Goal: Find specific page/section: Find specific page/section

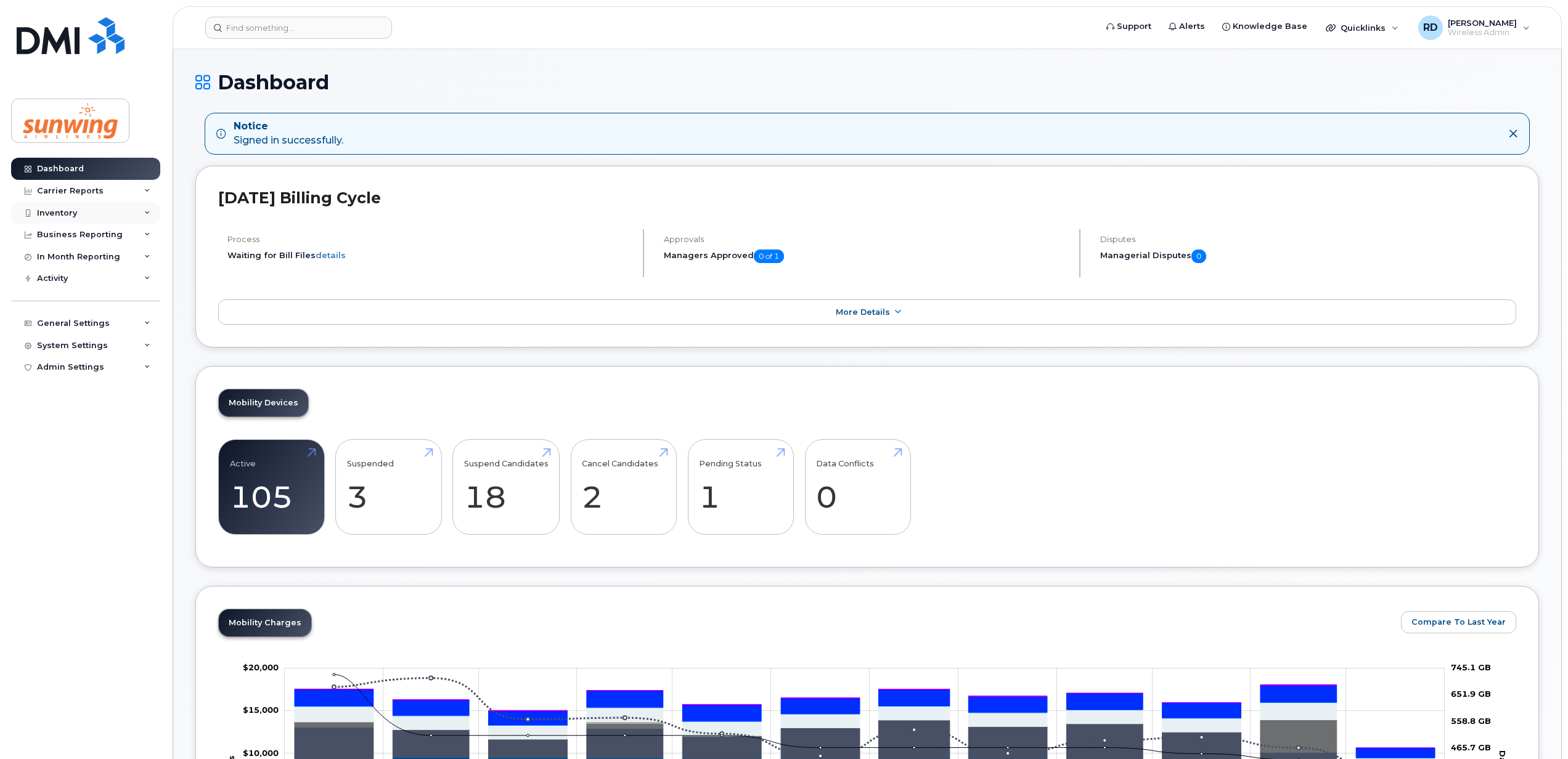
click at [74, 212] on div "Inventory" at bounding box center [56, 213] width 40 height 10
click at [84, 237] on div "Mobility Devices" at bounding box center [77, 235] width 70 height 11
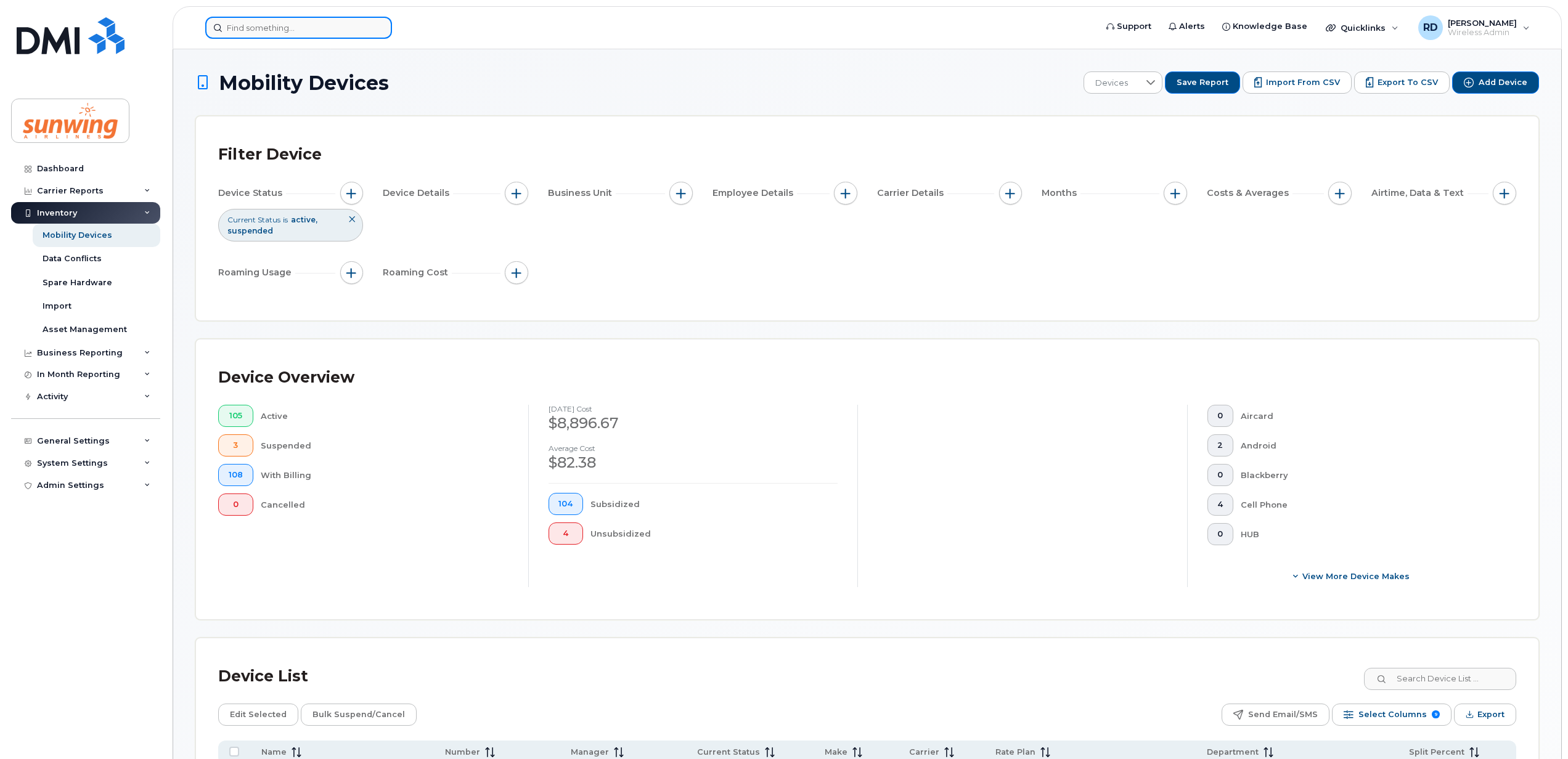
click at [277, 27] on input at bounding box center [298, 28] width 187 height 22
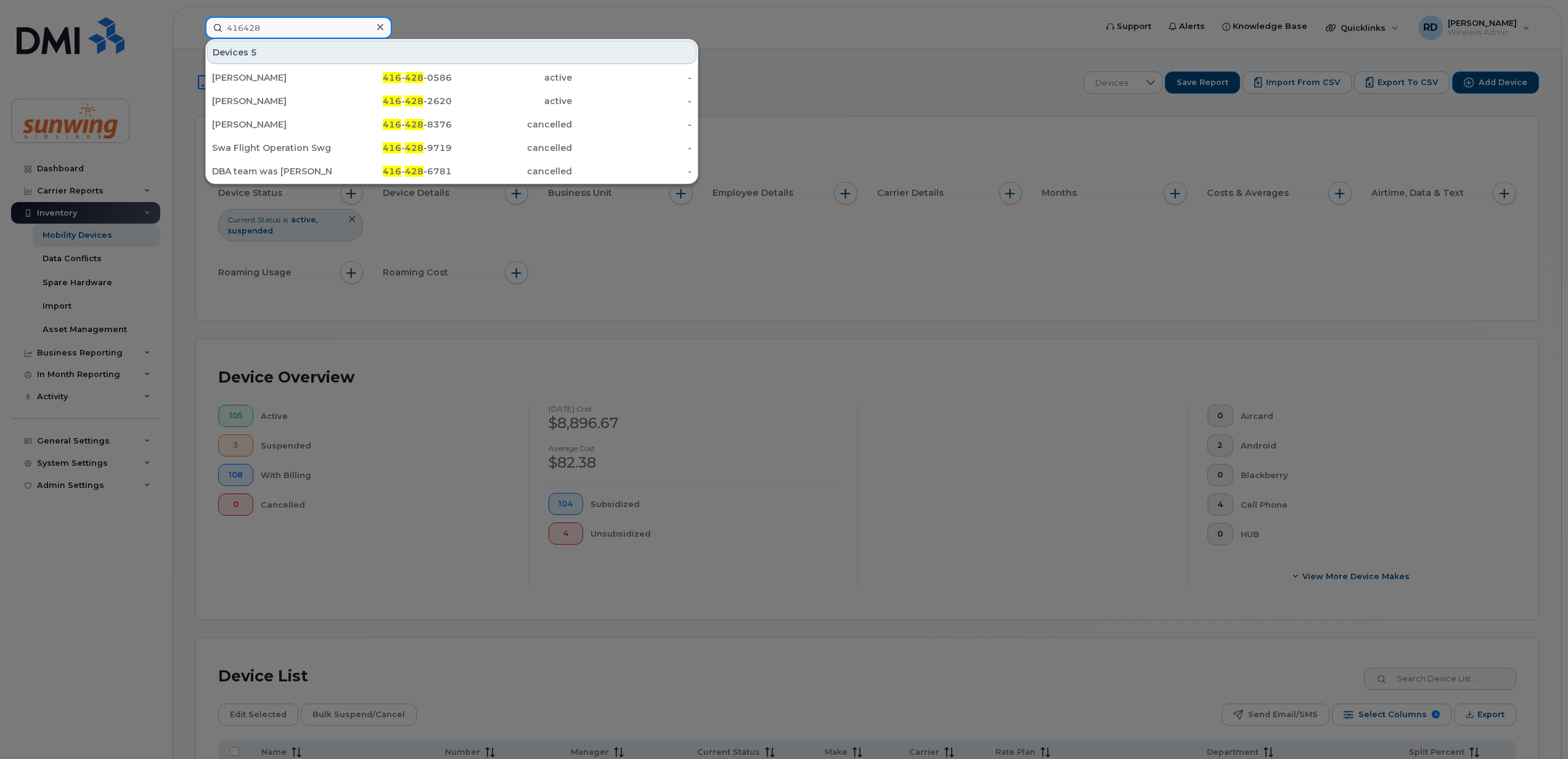
type input "416428"
click at [238, 78] on div "Joanne Boyle" at bounding box center [271, 77] width 120 height 12
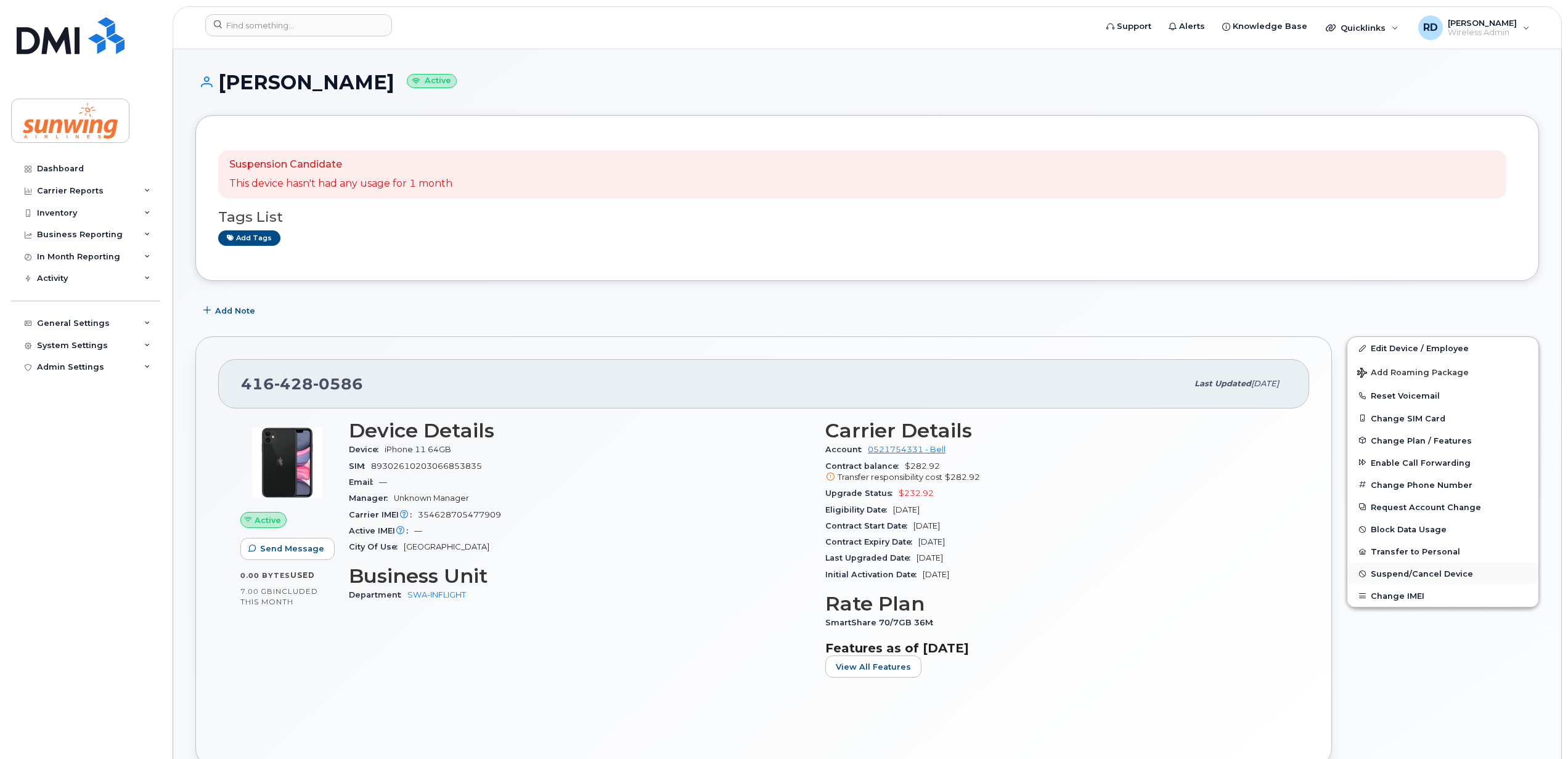
click at [1407, 575] on span "Suspend/Cancel Device" at bounding box center [1422, 574] width 103 height 10
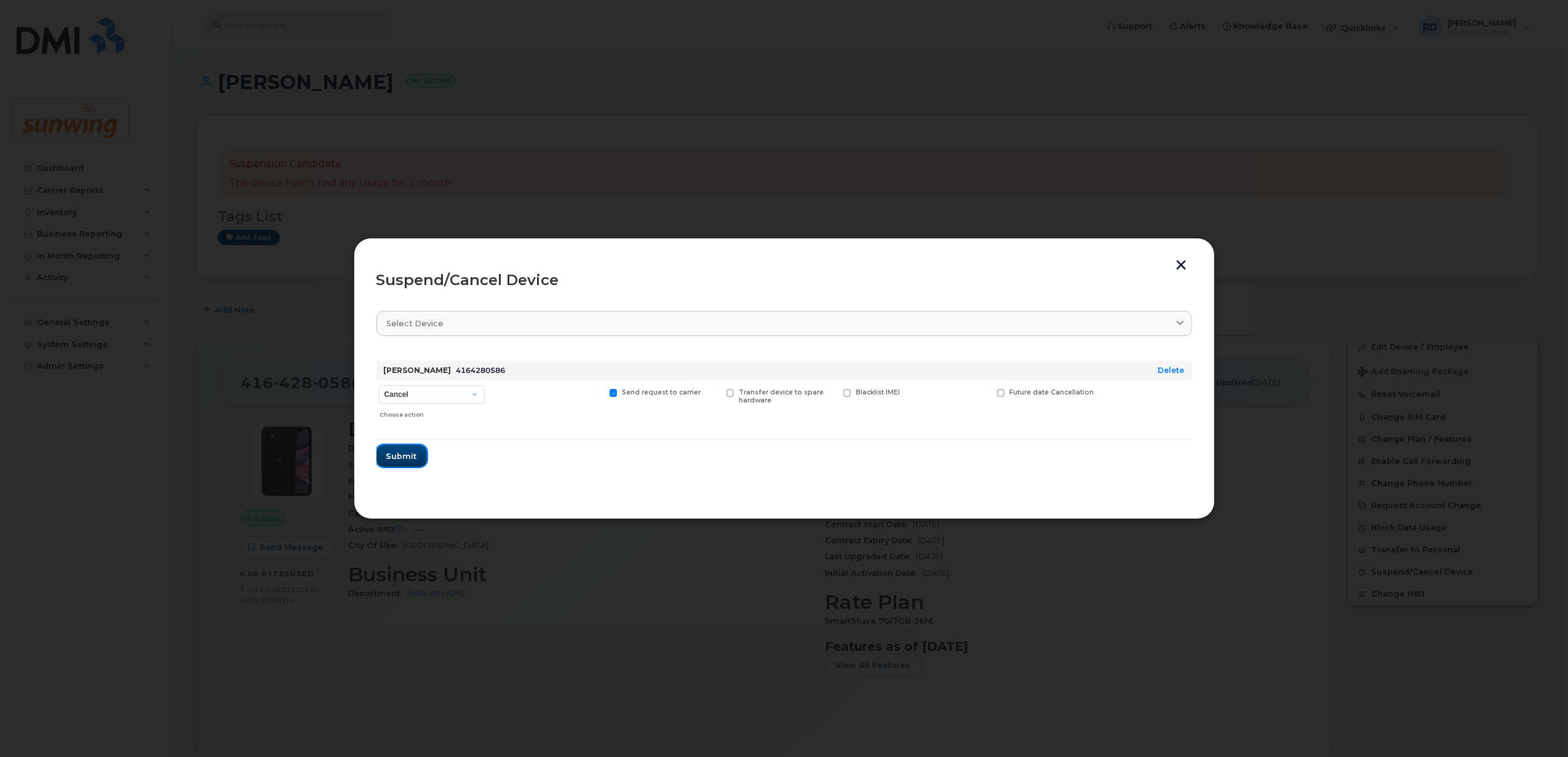
click at [391, 453] on span "Submit" at bounding box center [401, 456] width 31 height 12
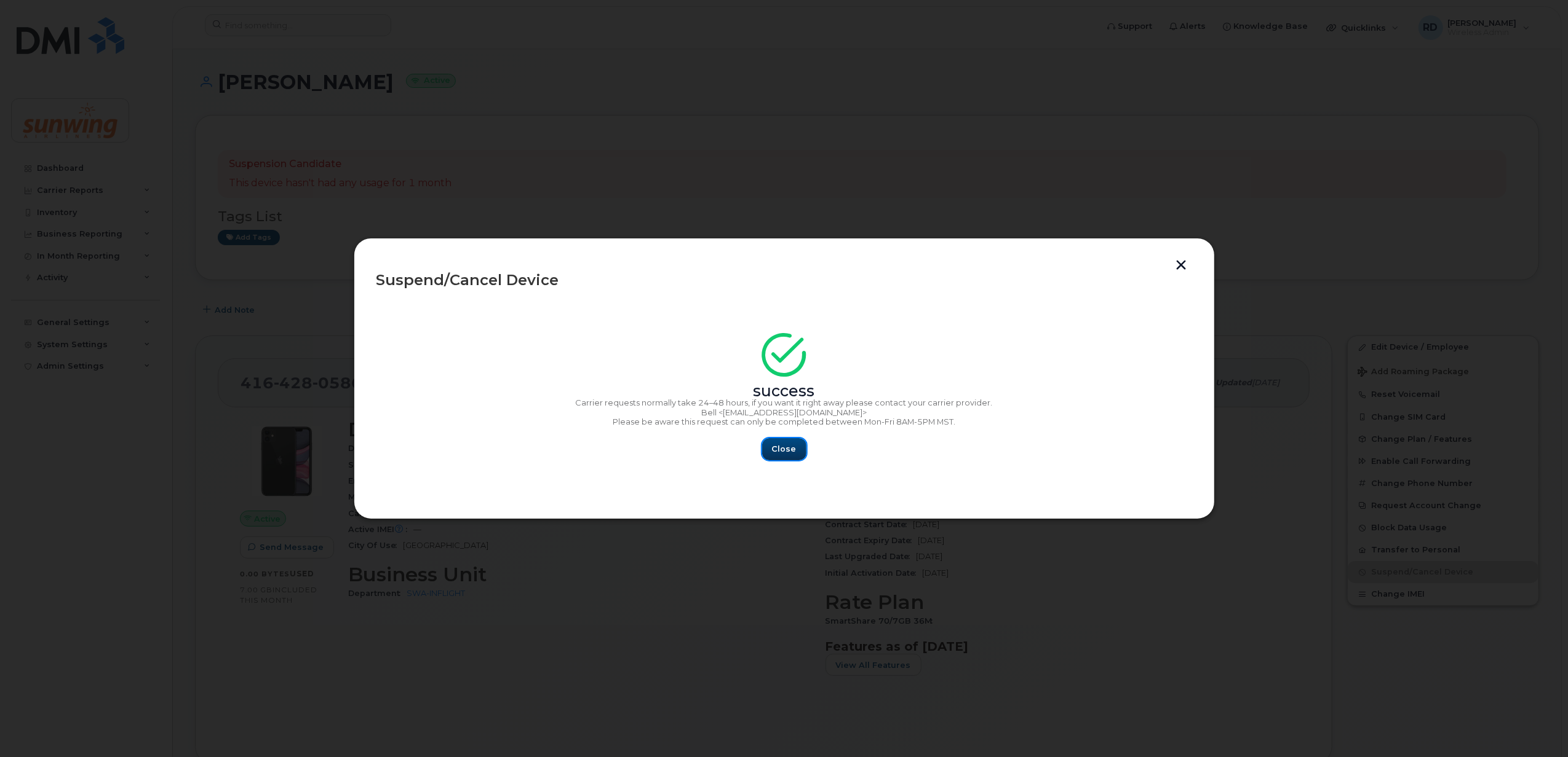
click at [784, 446] on span "Close" at bounding box center [784, 449] width 25 height 12
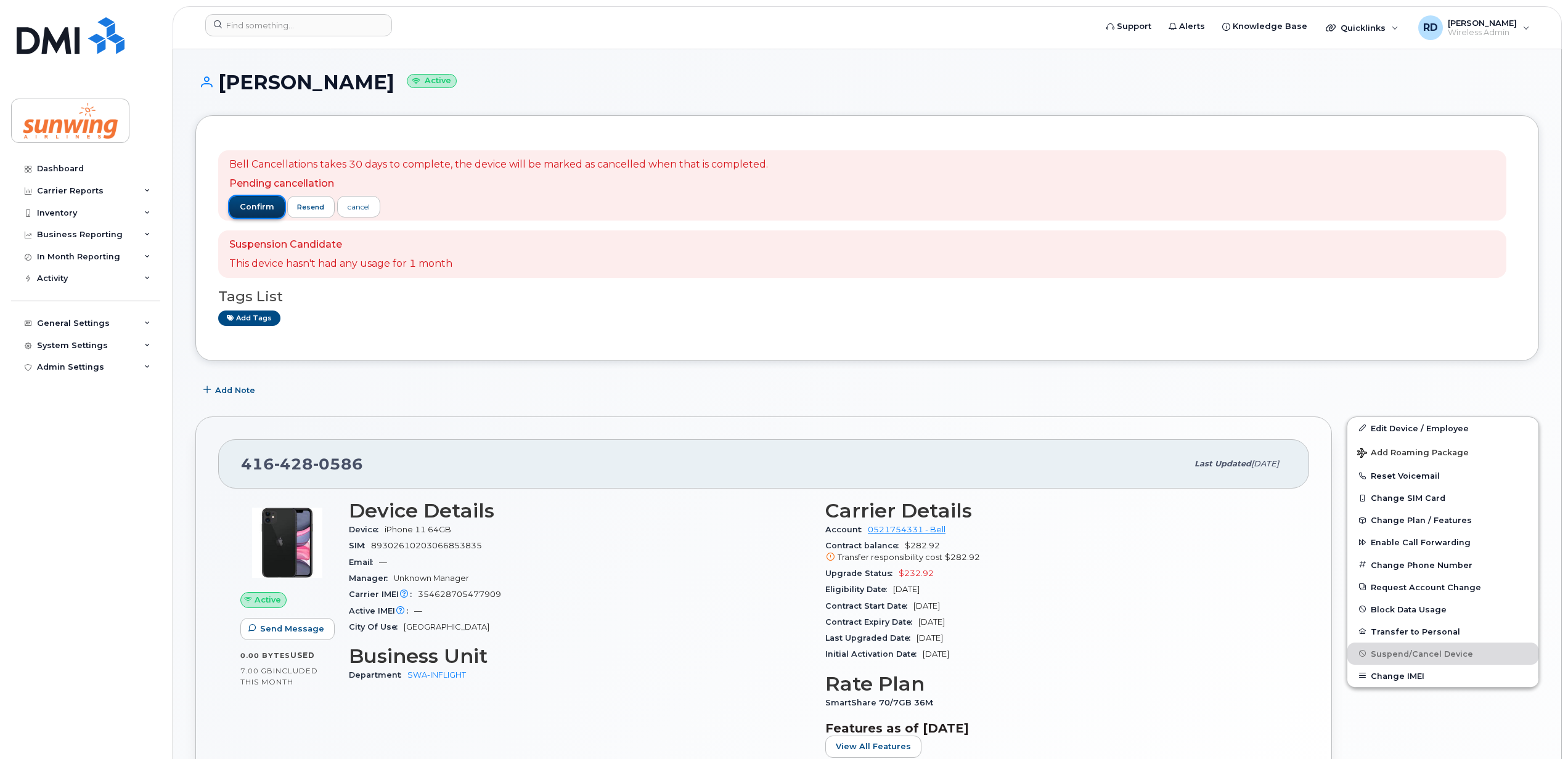
click at [250, 207] on span "confirm" at bounding box center [256, 207] width 34 height 11
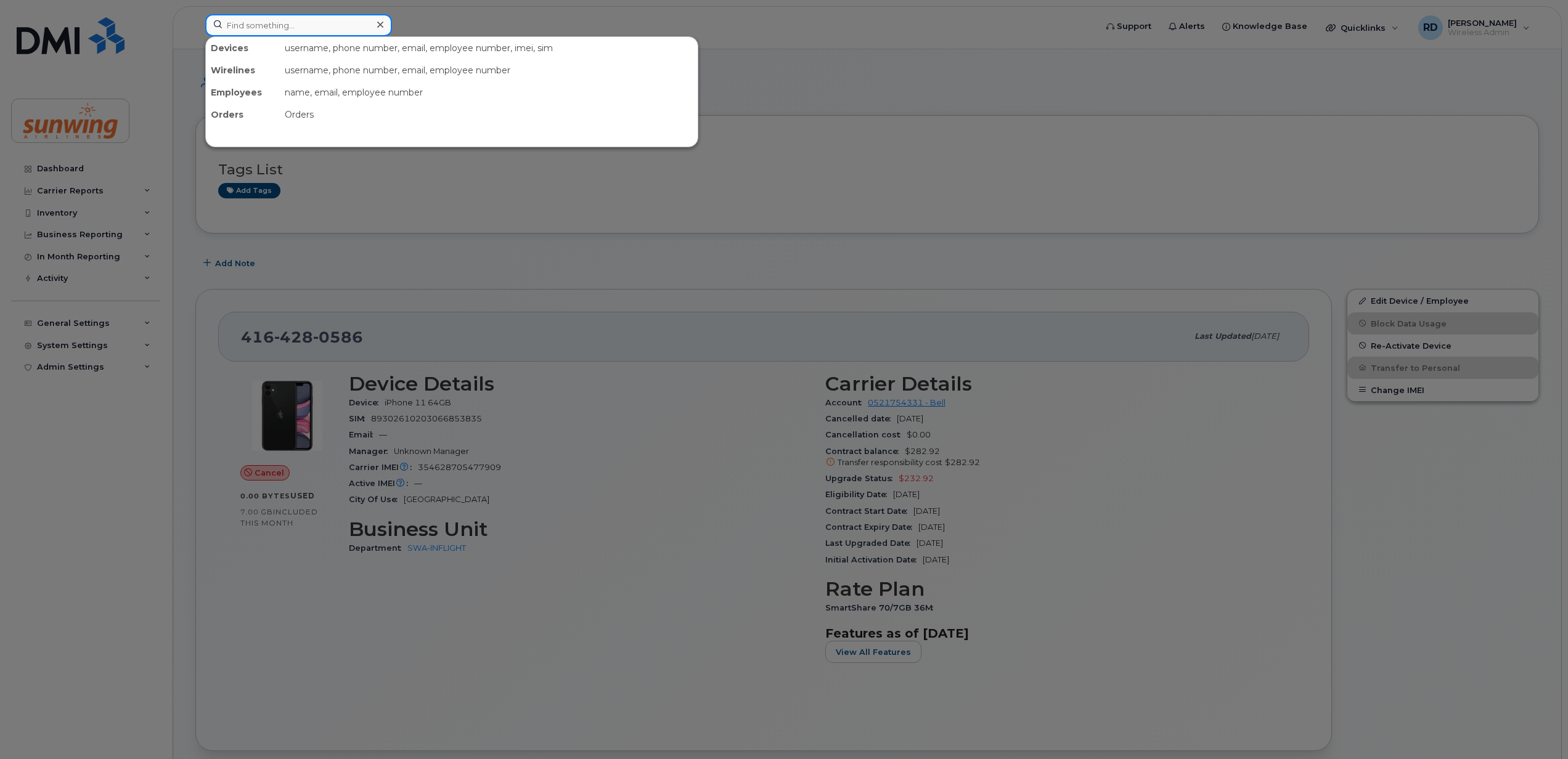
click at [255, 25] on input at bounding box center [298, 25] width 187 height 22
paste input "4165295621"
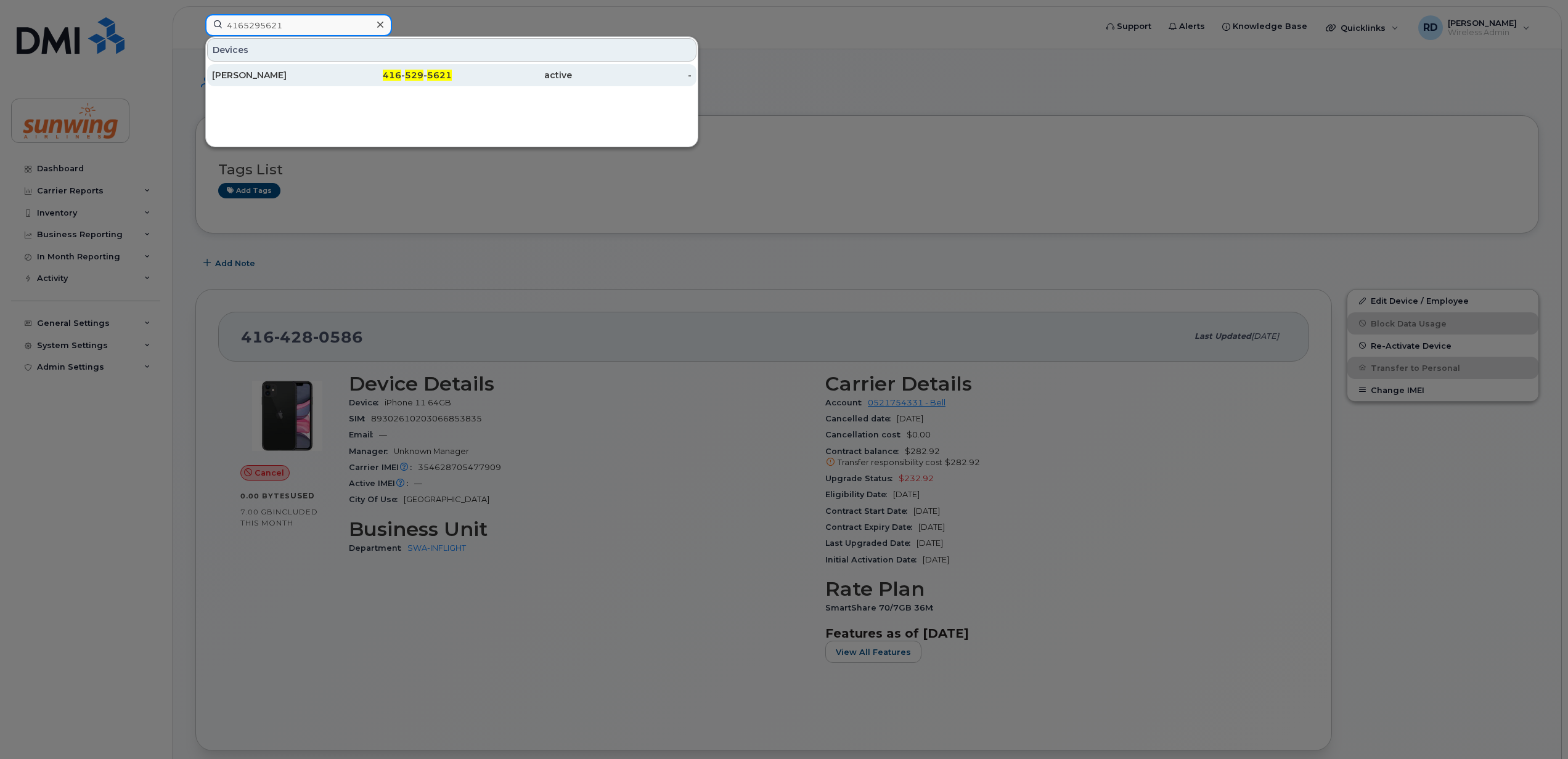
type input "4165295621"
click at [247, 75] on div "Pat Brady" at bounding box center [271, 75] width 120 height 12
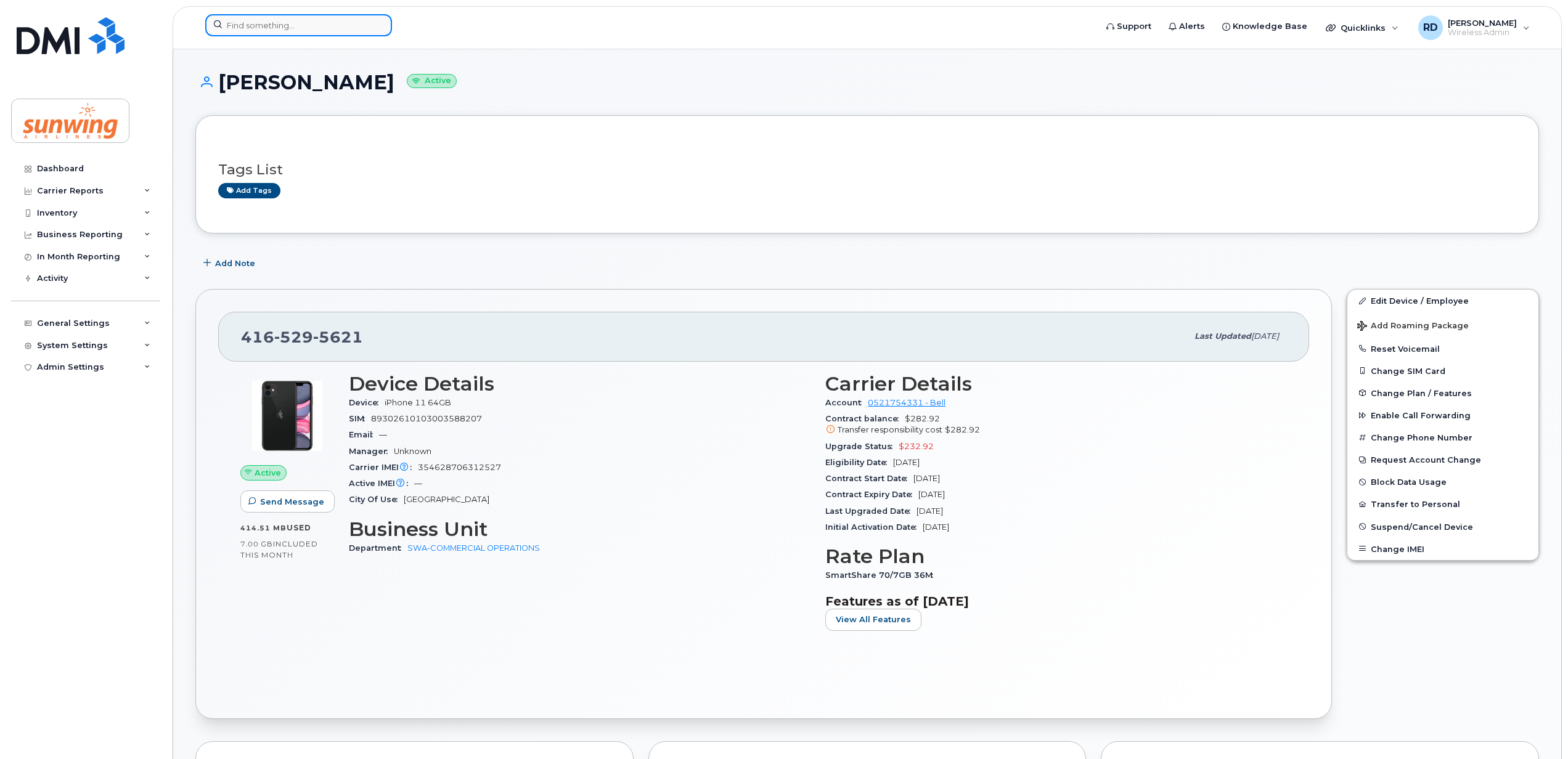
click at [259, 25] on input at bounding box center [298, 25] width 187 height 22
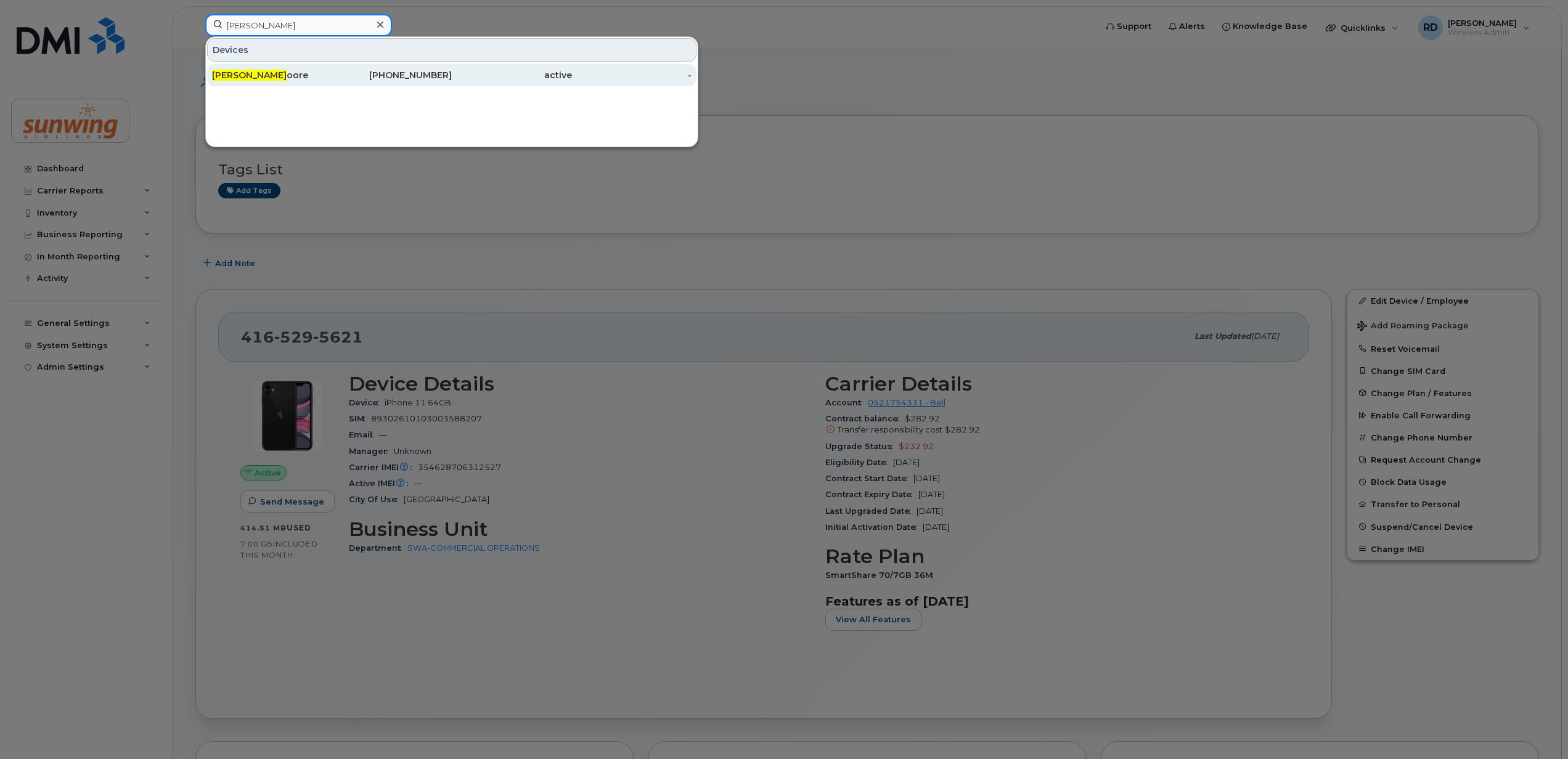
type input "keith m"
click at [239, 74] on span "Keith M" at bounding box center [249, 76] width 75 height 11
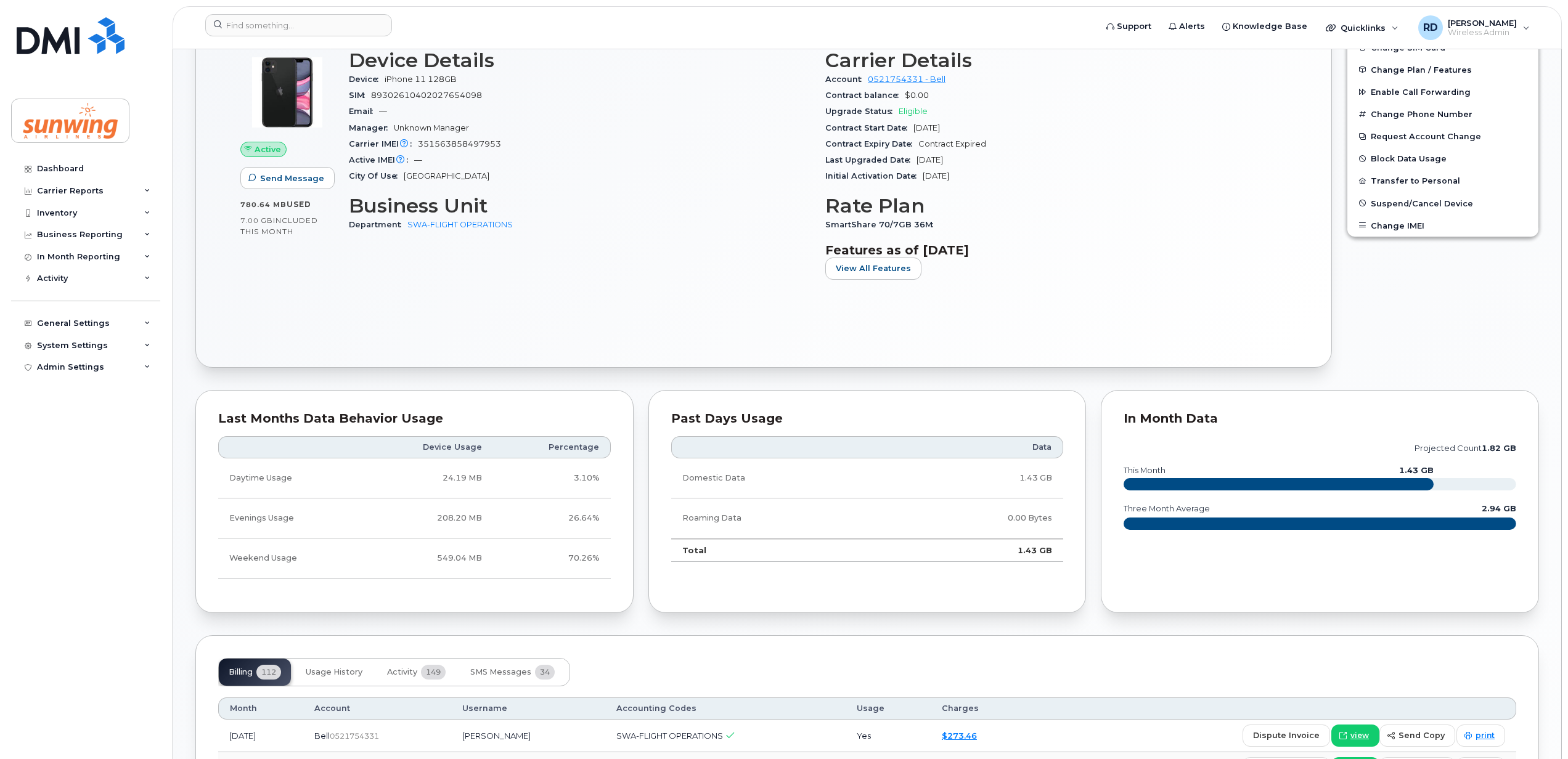
scroll to position [575, 0]
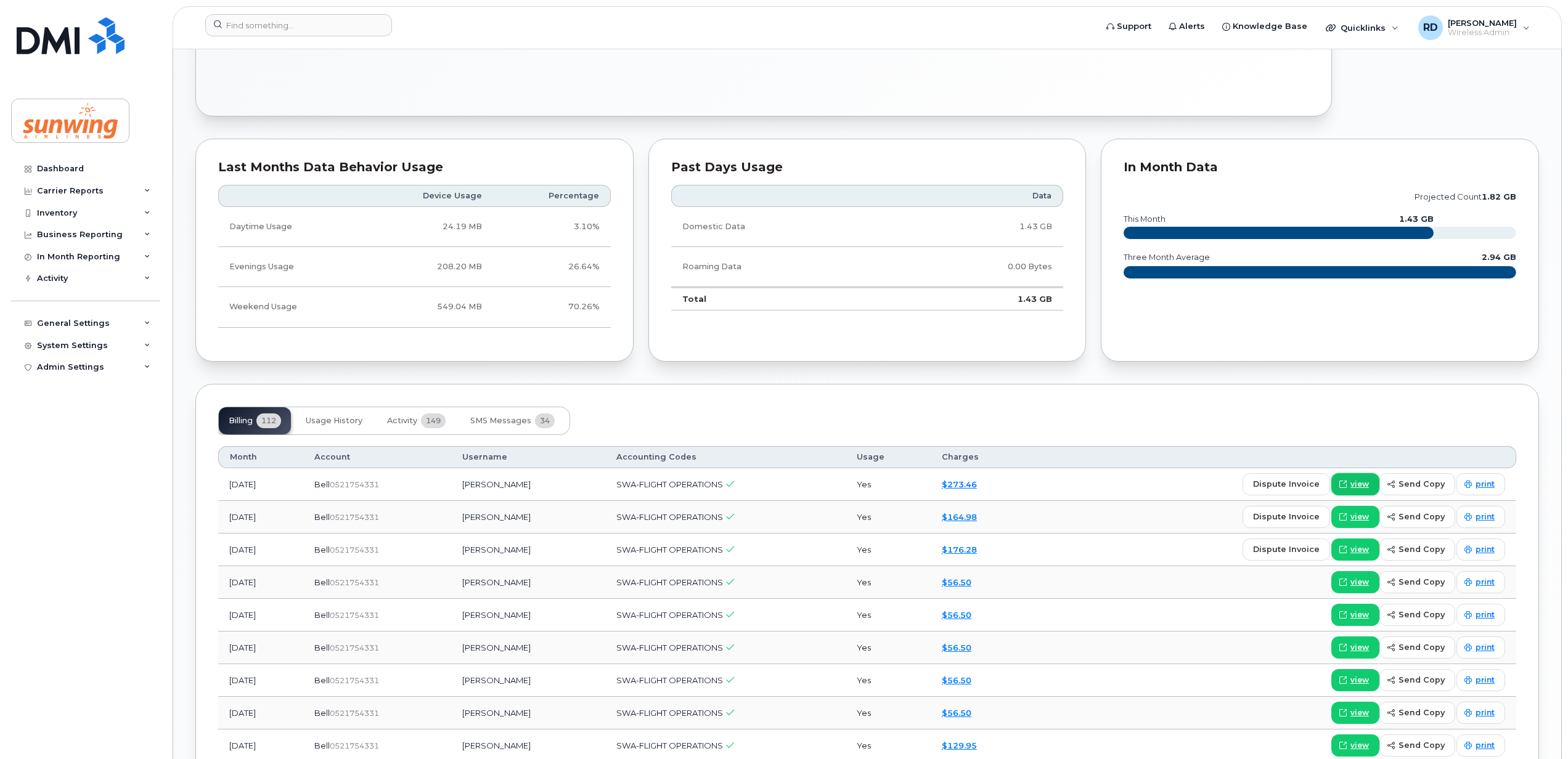
click at [1364, 488] on span "view" at bounding box center [1359, 485] width 18 height 11
click at [958, 521] on link "$164.98" at bounding box center [959, 517] width 35 height 10
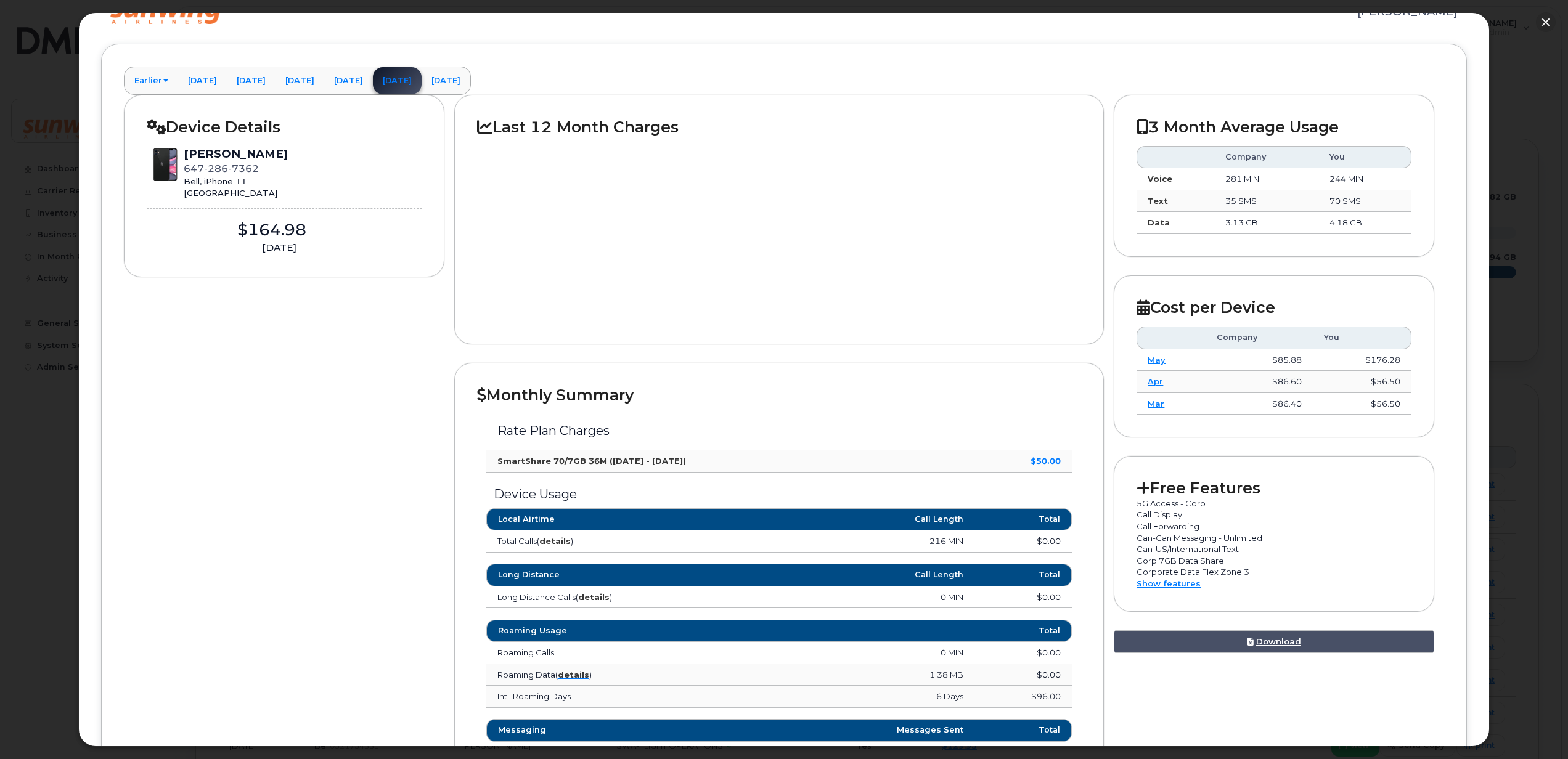
scroll to position [382, 0]
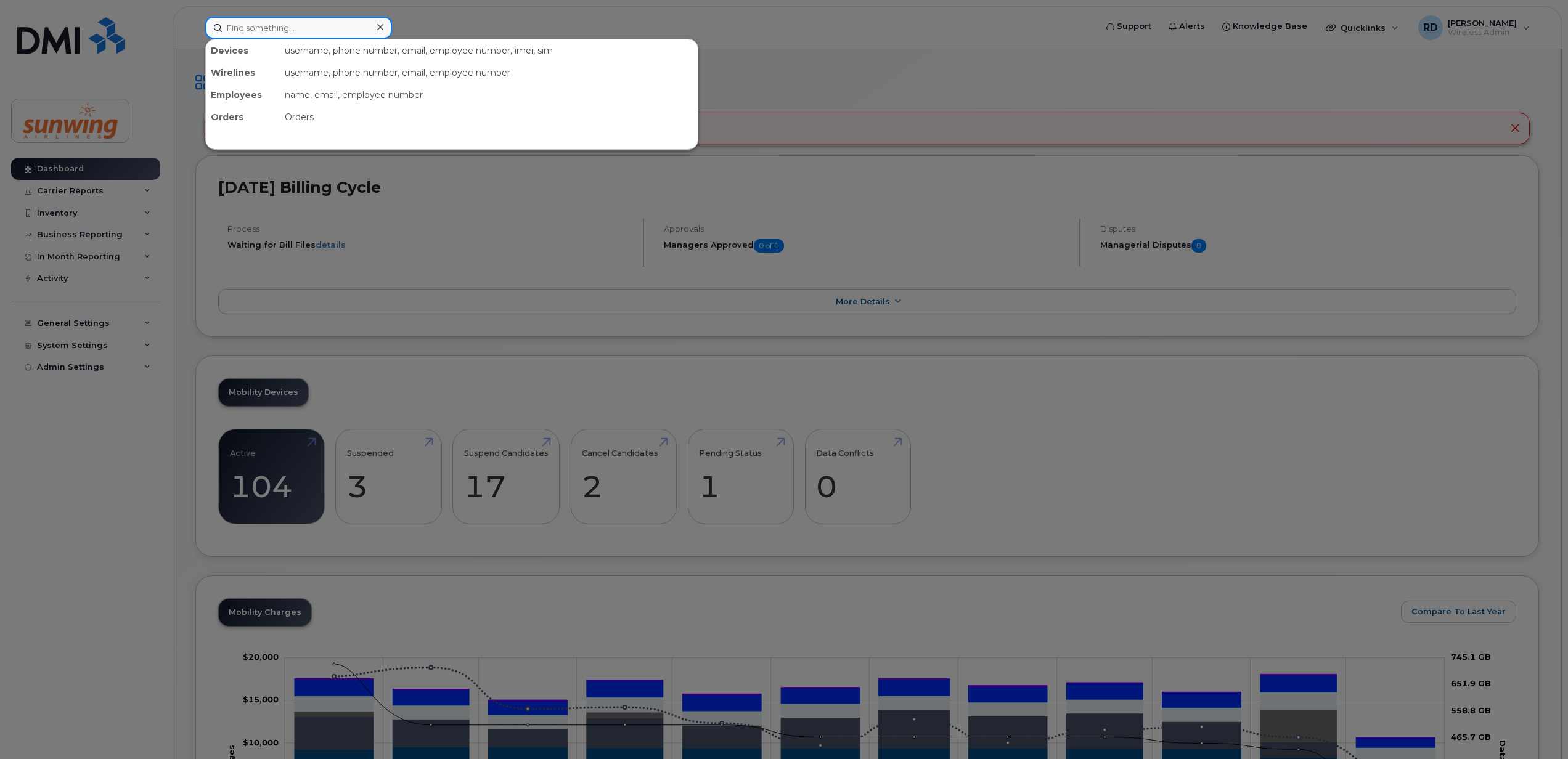
click at [258, 27] on input at bounding box center [298, 28] width 187 height 22
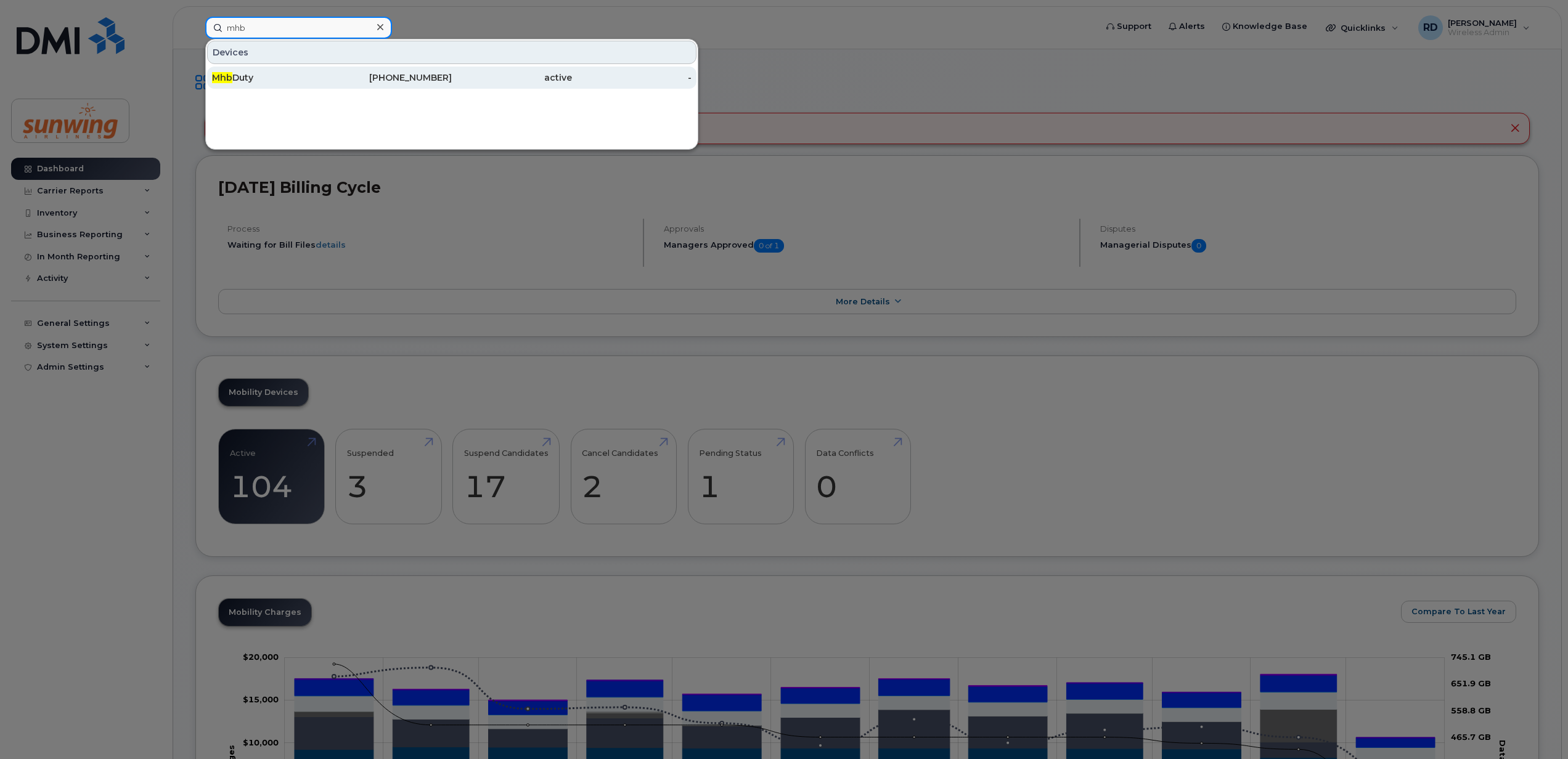
type input "mhb"
click at [237, 79] on div "Mhb Duty" at bounding box center [271, 77] width 120 height 12
